Goal: Use online tool/utility: Use online tool/utility

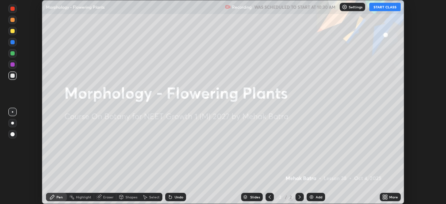
scroll to position [204, 446]
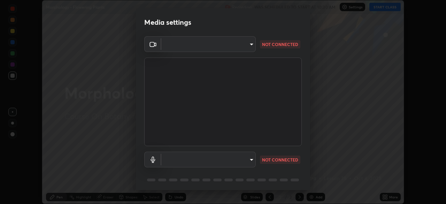
type input "04ab70ffbed74b477ce71415e9c4e4e0f4039a15b7a2e0fb27f761f5d763d4c6"
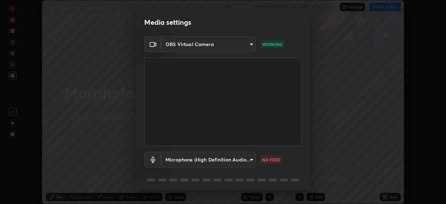
click at [249, 160] on body "Erase all Morphology - Flowering Plants Recording WAS SCHEDULED TO START AT 10:…" at bounding box center [223, 102] width 446 height 204
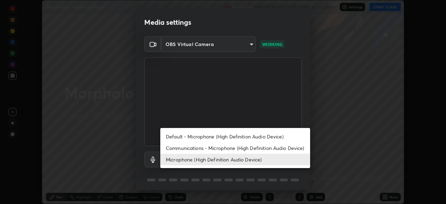
click at [265, 148] on li "Communications - Microphone (High Definition Audio Device)" at bounding box center [235, 148] width 150 height 12
type input "communications"
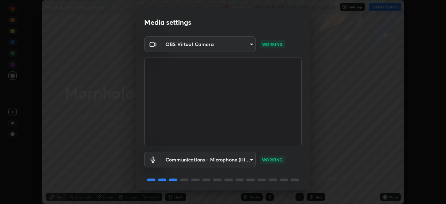
scroll to position [25, 0]
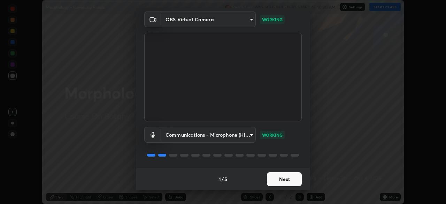
click at [285, 182] on button "Next" at bounding box center [284, 179] width 35 height 14
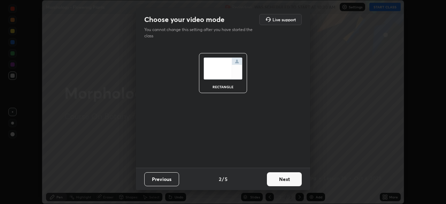
scroll to position [0, 0]
click at [288, 179] on button "Next" at bounding box center [284, 179] width 35 height 14
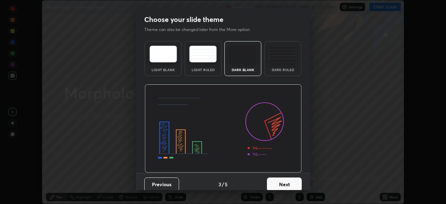
click at [290, 180] on button "Next" at bounding box center [284, 184] width 35 height 14
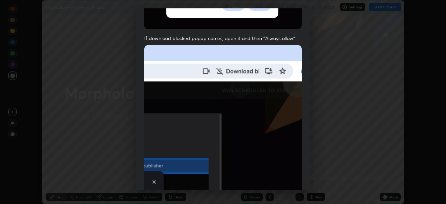
scroll to position [167, 0]
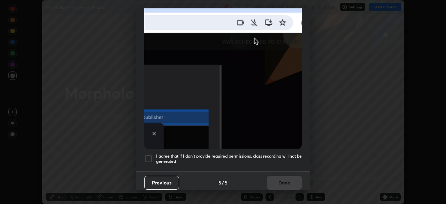
click at [150, 156] on div at bounding box center [148, 158] width 8 height 8
click at [286, 176] on button "Done" at bounding box center [284, 183] width 35 height 14
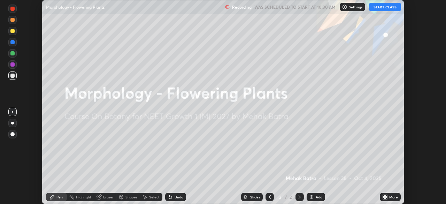
click at [381, 7] on button "START CLASS" at bounding box center [384, 7] width 31 height 8
